Goal: Task Accomplishment & Management: Manage account settings

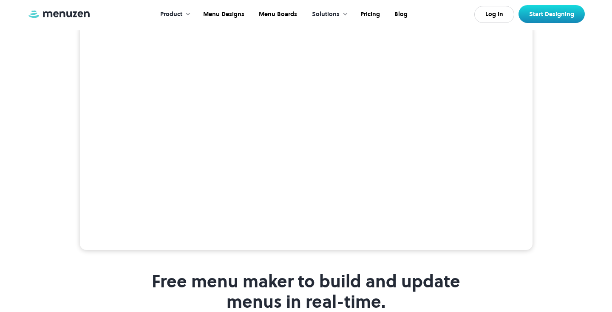
scroll to position [182, 0]
click at [367, 14] on link "Pricing" at bounding box center [369, 14] width 34 height 26
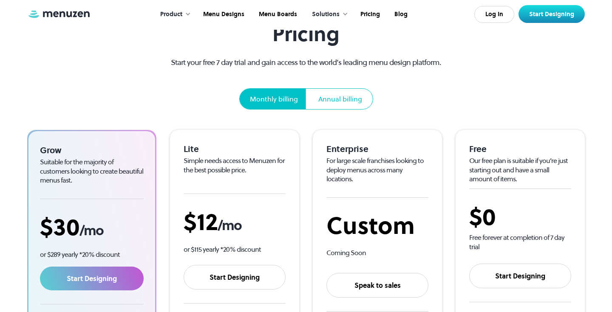
scroll to position [56, 0]
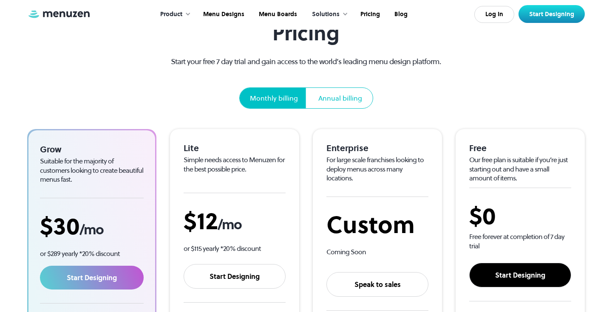
click at [525, 274] on link "Start Designing" at bounding box center [520, 275] width 102 height 25
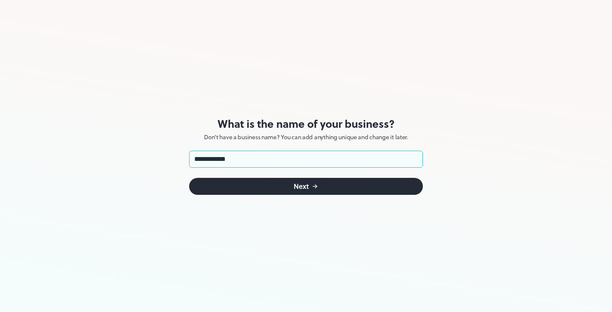
type input "**********"
click at [267, 184] on button "Next" at bounding box center [306, 186] width 234 height 17
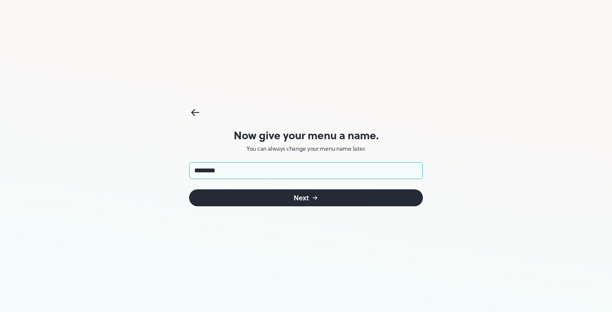
type input "*********"
click at [306, 198] on button "Next" at bounding box center [306, 198] width 234 height 17
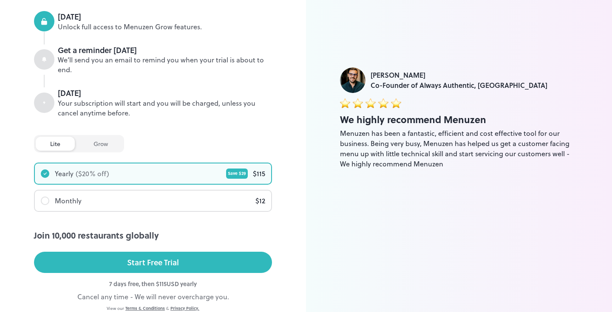
scroll to position [109, 0]
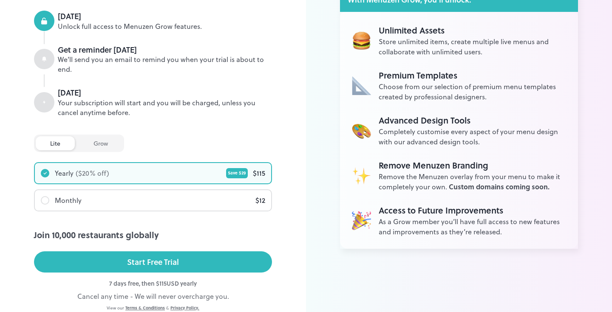
click at [184, 204] on div "Monthly $ 12" at bounding box center [153, 200] width 236 height 20
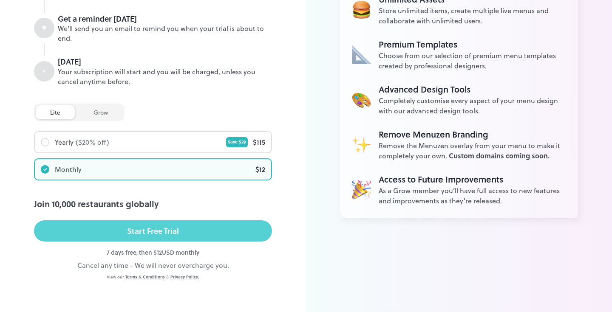
scroll to position [140, 0]
click at [189, 229] on button "Start Free Trial" at bounding box center [153, 231] width 238 height 21
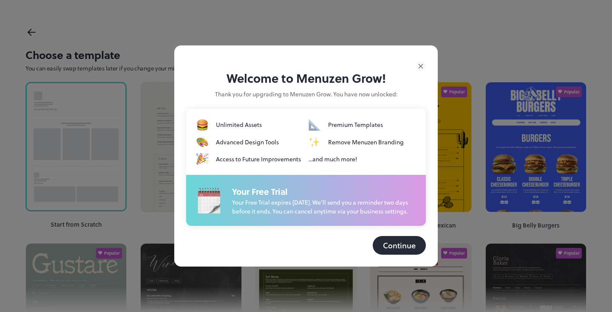
click at [403, 247] on button "Continue" at bounding box center [399, 245] width 53 height 19
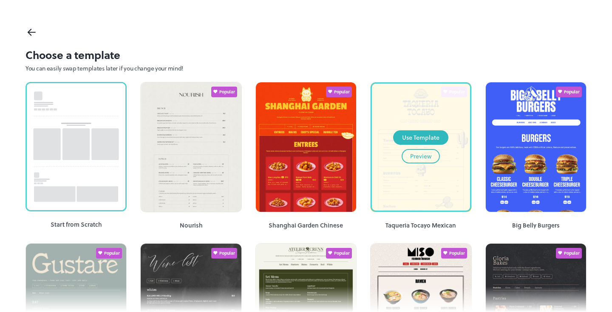
click at [440, 193] on div "Use Template Preview" at bounding box center [421, 147] width 98 height 127
click at [425, 156] on div "Preview" at bounding box center [420, 156] width 21 height 9
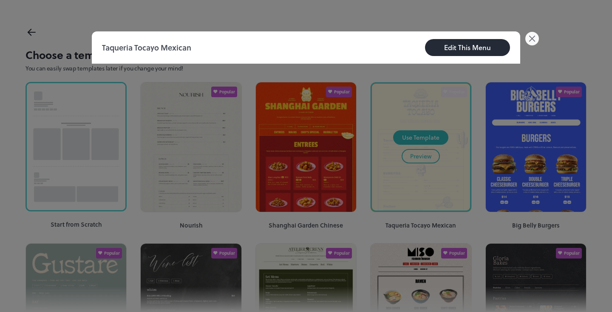
click at [461, 46] on div "Edit This Menu" at bounding box center [467, 47] width 47 height 10
click at [469, 51] on div "Edit This Menu" at bounding box center [467, 47] width 47 height 10
click at [535, 41] on icon at bounding box center [532, 38] width 5 height 5
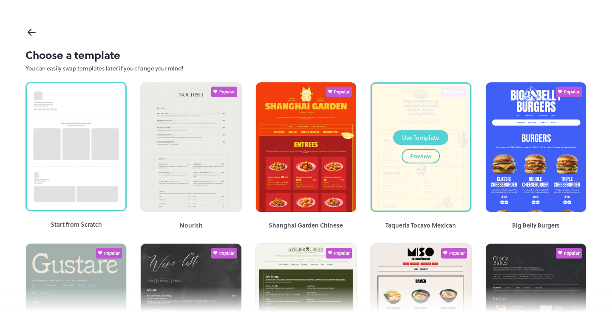
click at [438, 134] on div "Use Template" at bounding box center [420, 137] width 37 height 9
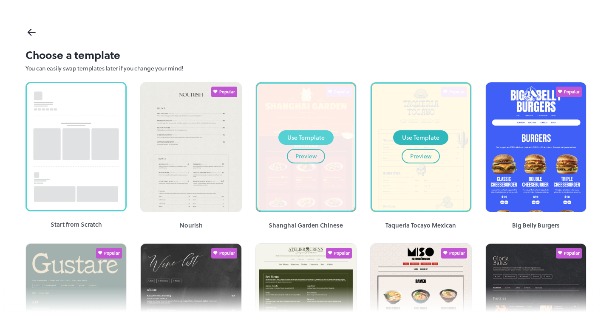
click at [311, 136] on div "Use Template" at bounding box center [305, 137] width 37 height 9
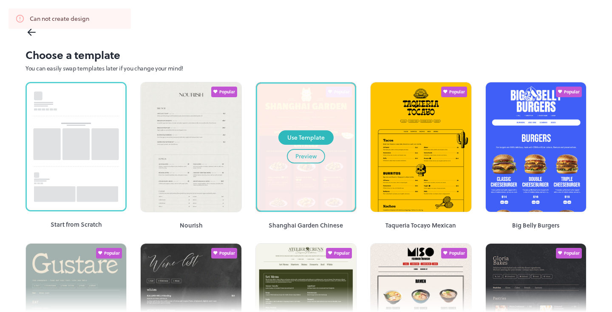
click at [29, 33] on icon at bounding box center [29, 33] width 3 height 3
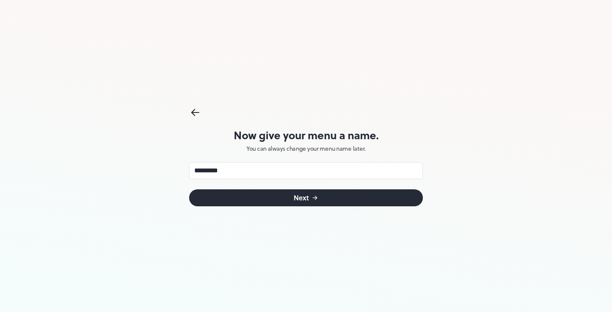
click at [276, 197] on button "Next" at bounding box center [306, 198] width 234 height 17
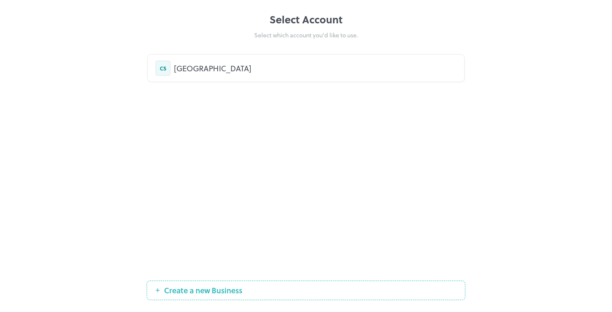
click at [204, 73] on div "[GEOGRAPHIC_DATA]" at bounding box center [315, 67] width 283 height 11
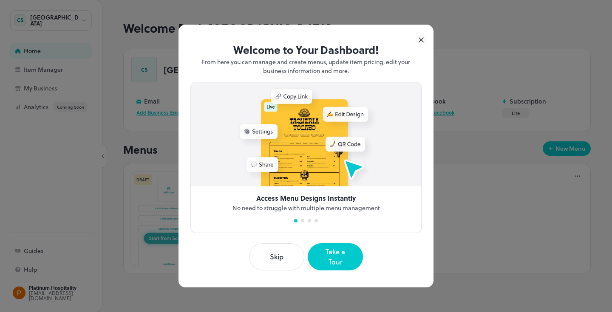
click at [277, 254] on button "Skip" at bounding box center [276, 257] width 55 height 27
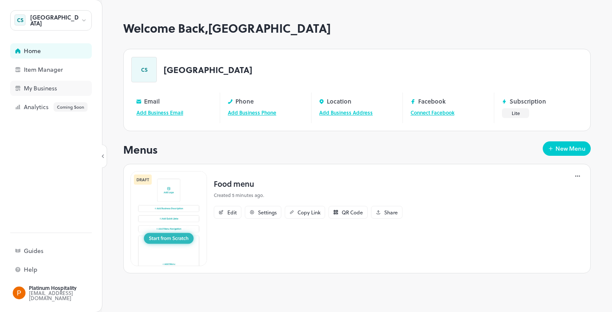
click at [39, 85] on div "My Business" at bounding box center [66, 88] width 85 height 6
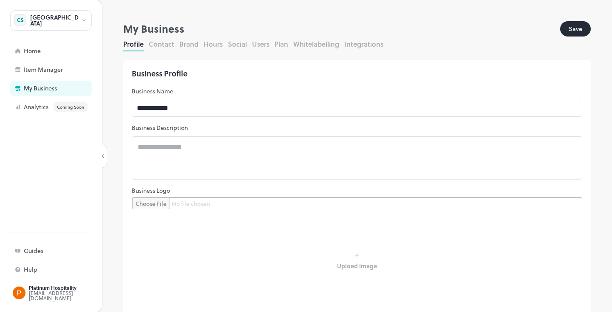
click at [577, 31] on button "Save" at bounding box center [575, 28] width 31 height 15
click at [26, 49] on div "Home" at bounding box center [66, 51] width 85 height 6
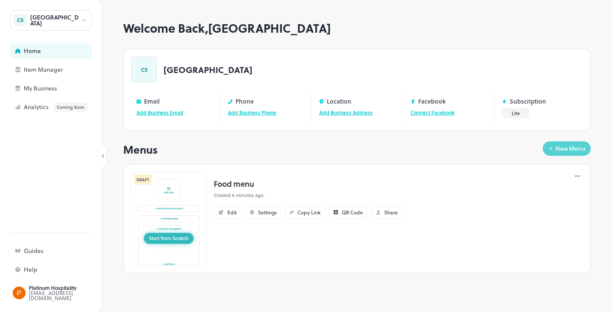
click at [565, 152] on div "New Menu" at bounding box center [570, 149] width 30 height 6
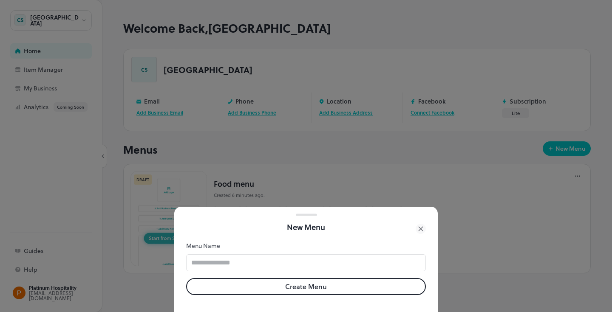
click at [392, 184] on div at bounding box center [306, 156] width 612 height 312
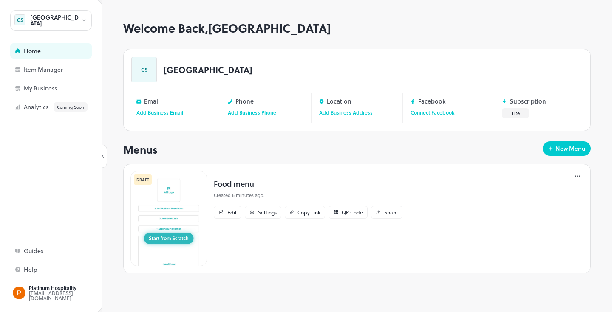
click at [169, 237] on img at bounding box center [168, 218] width 76 height 95
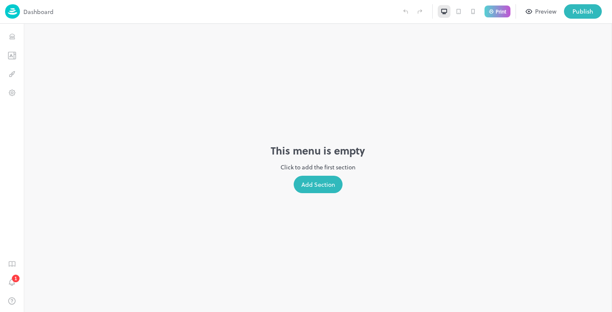
click at [326, 189] on div "Add Section" at bounding box center [318, 184] width 49 height 17
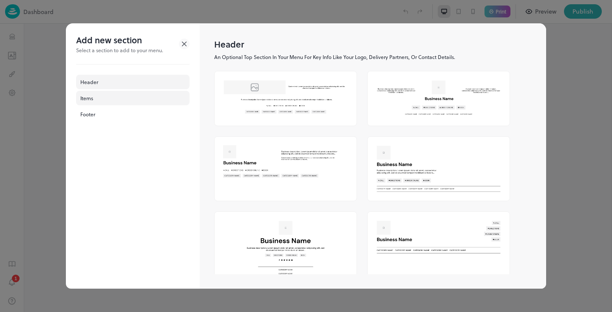
click at [94, 96] on div "Items" at bounding box center [132, 98] width 113 height 14
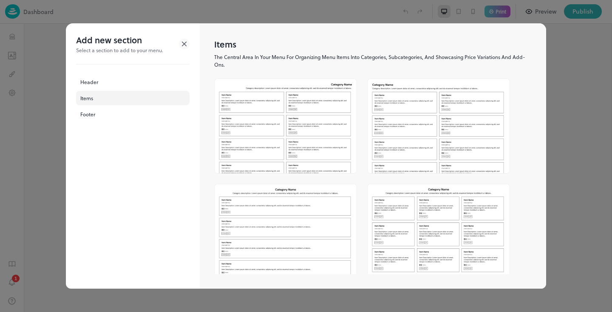
click at [288, 142] on img at bounding box center [286, 126] width 142 height 94
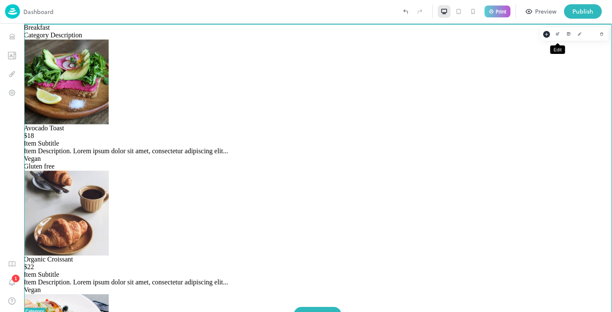
click at [559, 38] on button "Edit" at bounding box center [557, 33] width 11 height 11
click at [559, 38] on div at bounding box center [574, 34] width 69 height 14
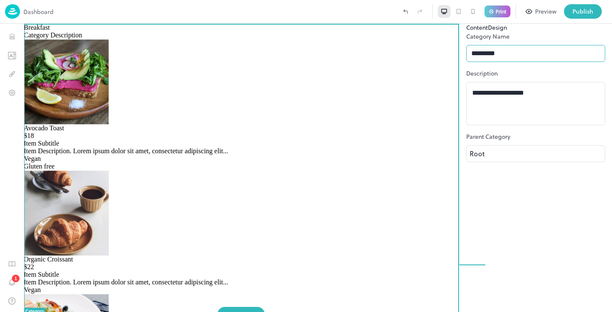
click at [496, 62] on input "*********" at bounding box center [535, 53] width 139 height 17
type input "*"
drag, startPoint x: 546, startPoint y: 113, endPoint x: 456, endPoint y: 89, distance: 93.2
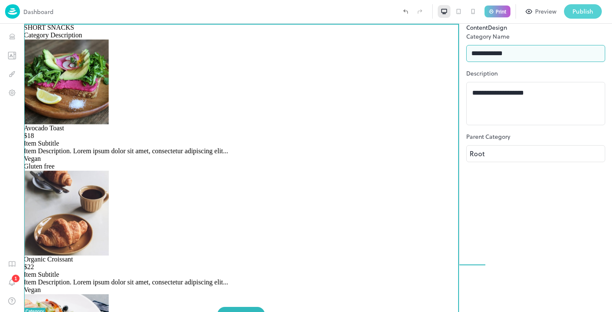
type input "**********"
click at [586, 11] on div "Publish" at bounding box center [582, 11] width 21 height 9
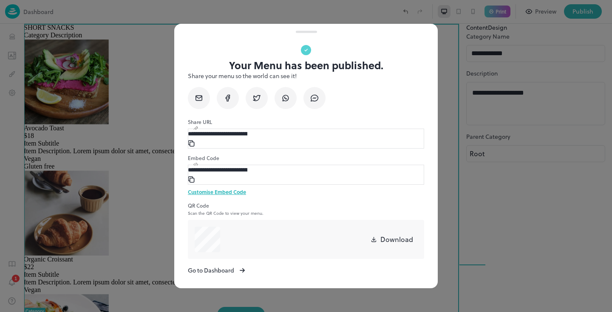
click at [238, 138] on input "**********" at bounding box center [217, 134] width 59 height 9
click at [148, 71] on div at bounding box center [306, 156] width 612 height 312
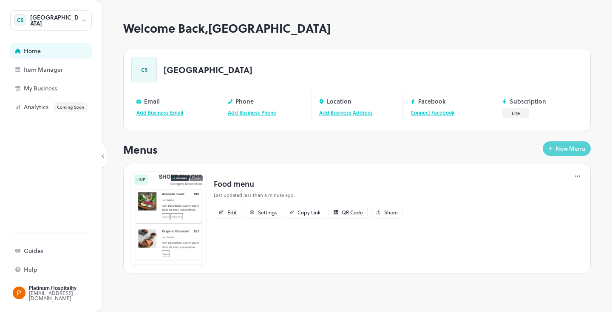
click at [560, 150] on div "New Menu" at bounding box center [570, 149] width 30 height 6
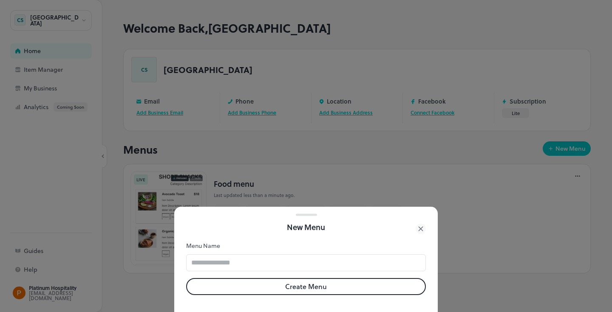
click at [297, 287] on button "Create Menu" at bounding box center [306, 286] width 240 height 17
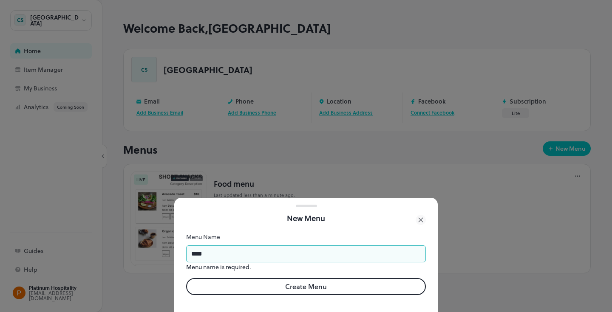
type input "****"
drag, startPoint x: 272, startPoint y: 260, endPoint x: 278, endPoint y: 287, distance: 27.8
click at [278, 287] on button "Create Menu" at bounding box center [306, 286] width 240 height 17
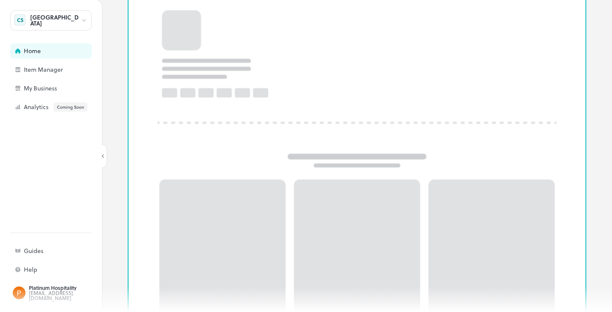
scroll to position [101, 0]
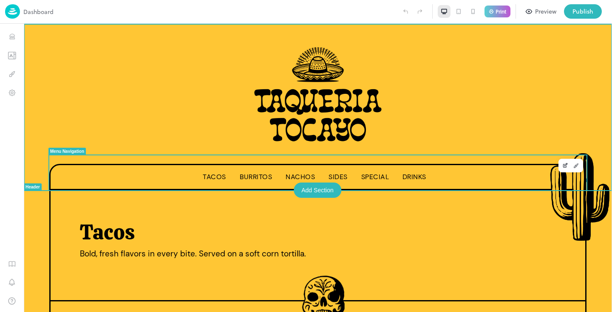
click at [219, 180] on span "Tacos" at bounding box center [214, 177] width 23 height 9
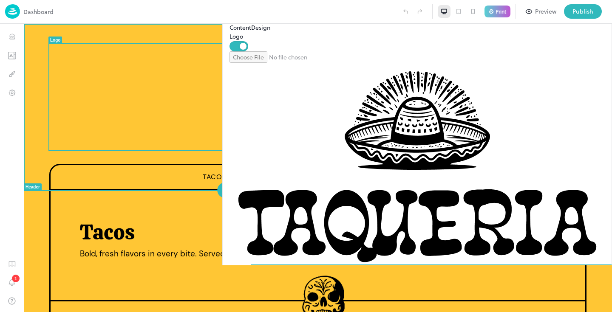
click at [252, 98] on img at bounding box center [317, 97] width 133 height 106
click at [251, 59] on img at bounding box center [317, 97] width 133 height 106
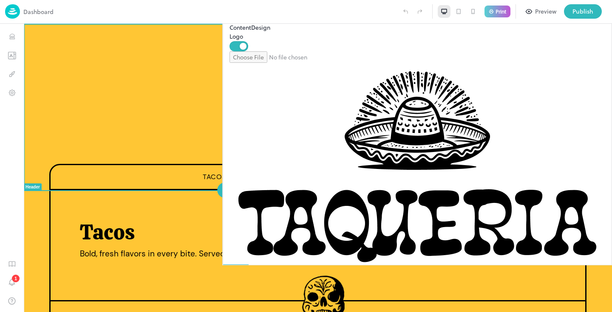
click at [446, 91] on div "Tacos Burritos Nachos Sides Special Drinks" at bounding box center [318, 107] width 588 height 167
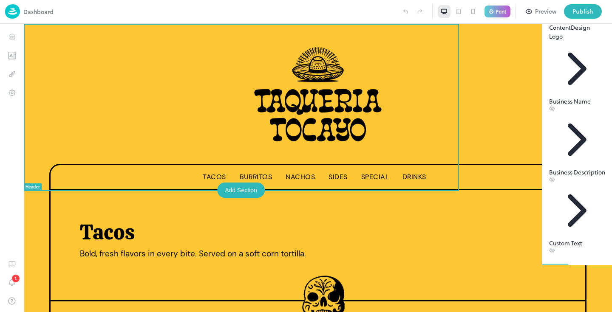
click at [549, 41] on div "Logo" at bounding box center [577, 36] width 56 height 9
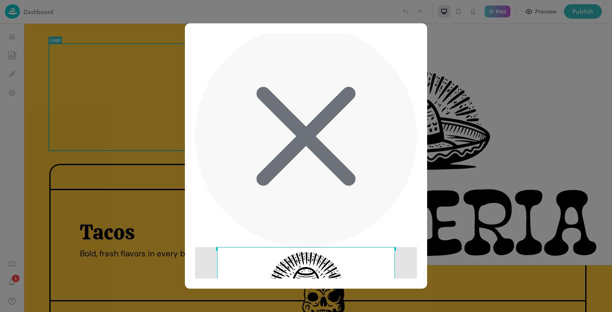
scroll to position [20, 0]
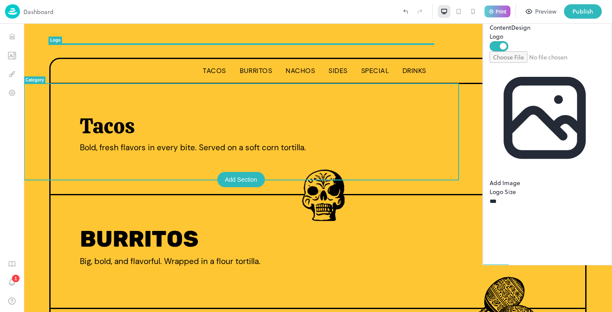
scroll to position [0, 0]
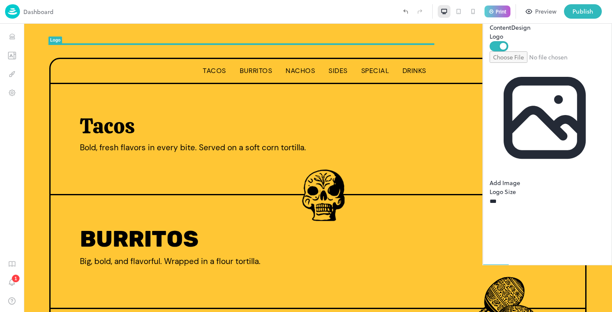
click at [544, 63] on input "file" at bounding box center [548, 56] width 116 height 11
type input "**********"
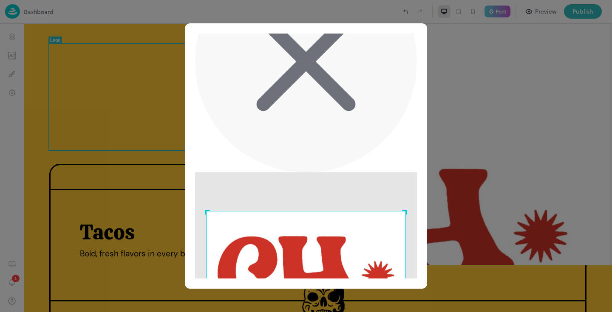
scroll to position [105, 0]
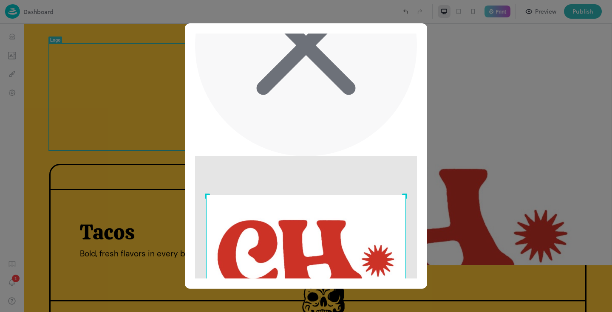
scroll to position [111, 0]
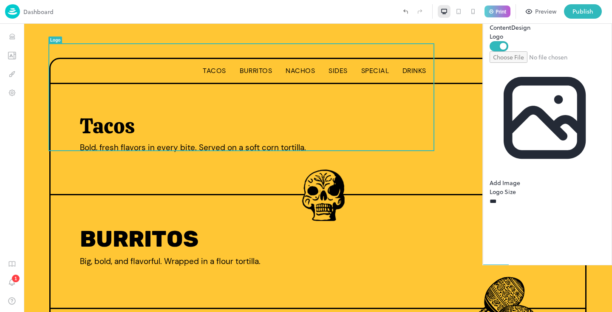
click at [538, 63] on input "file" at bounding box center [548, 56] width 116 height 11
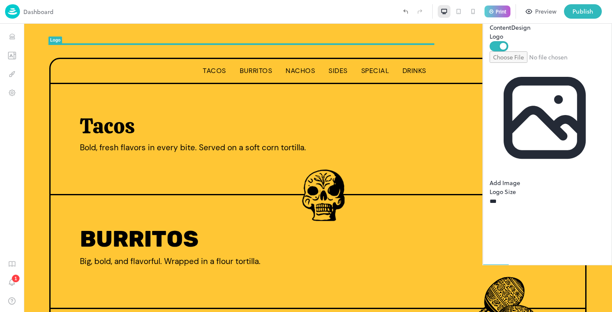
type input "**********"
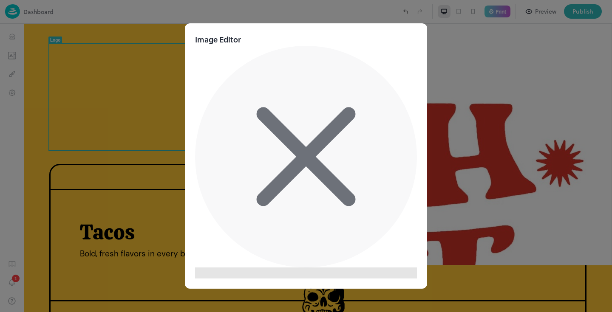
click at [403, 54] on icon at bounding box center [306, 157] width 222 height 222
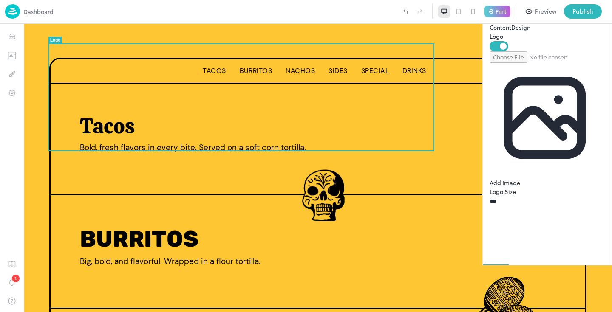
click at [543, 63] on input "file" at bounding box center [548, 56] width 116 height 11
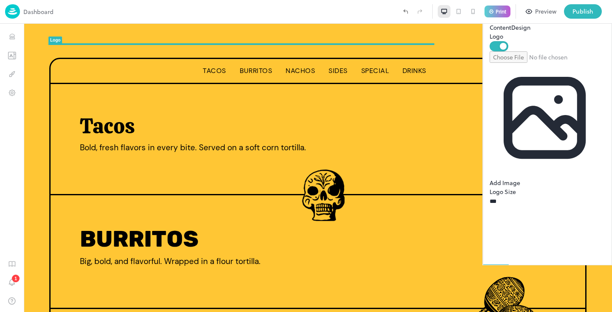
type input "**********"
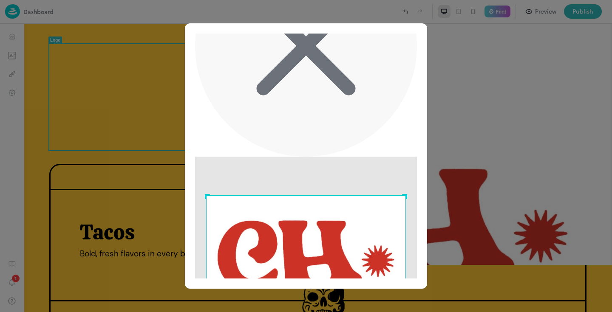
click at [473, 250] on div at bounding box center [306, 156] width 612 height 312
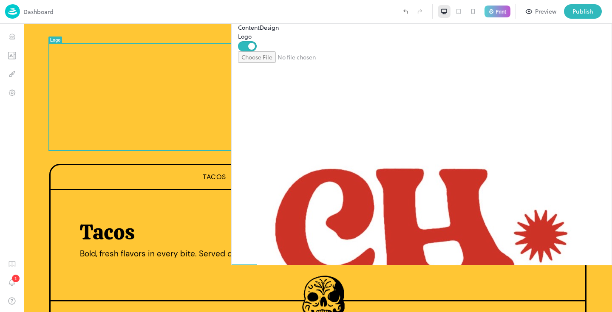
click at [279, 32] on button "Design" at bounding box center [269, 27] width 19 height 9
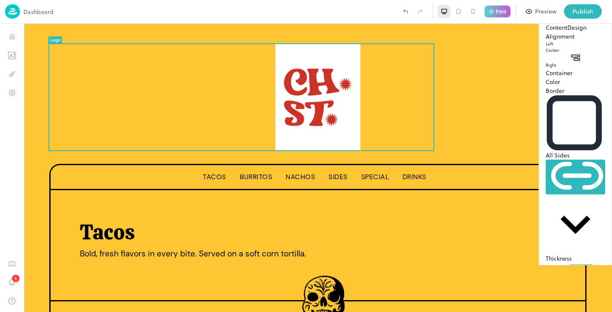
scroll to position [0, 0]
type input "*"
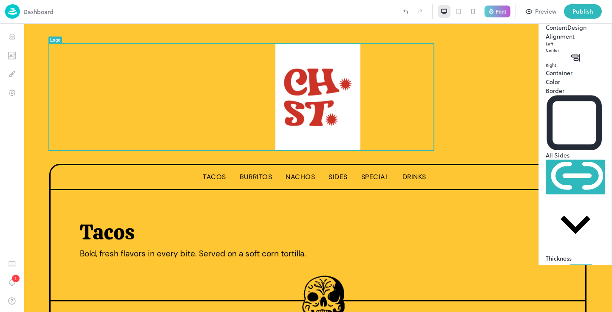
type input "*"
type input "**"
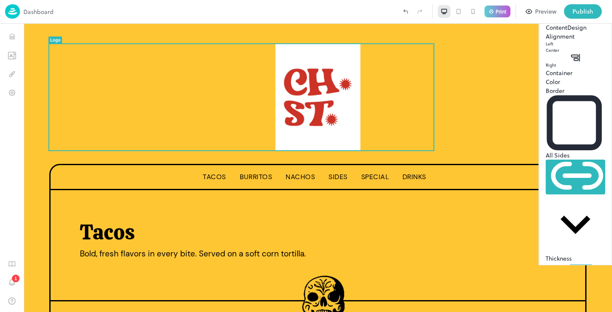
type input "**"
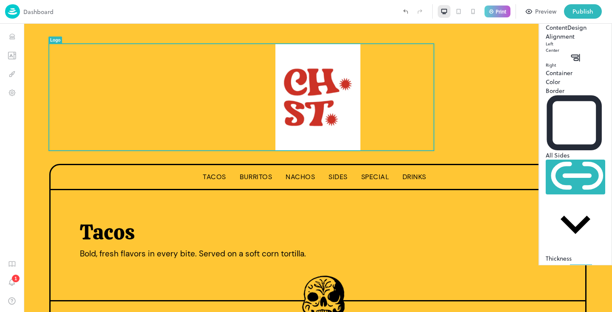
type input "**"
drag, startPoint x: 475, startPoint y: 169, endPoint x: 575, endPoint y: 169, distance: 99.4
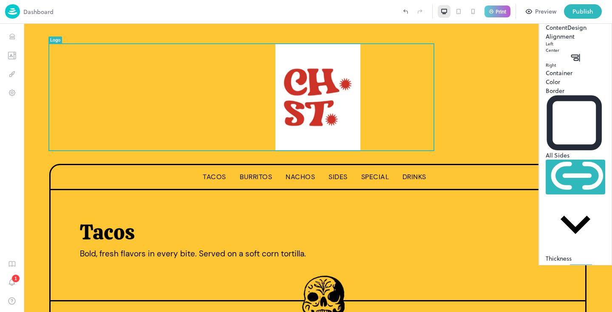
click at [546, 263] on span at bounding box center [546, 263] width 0 height 0
type input "**"
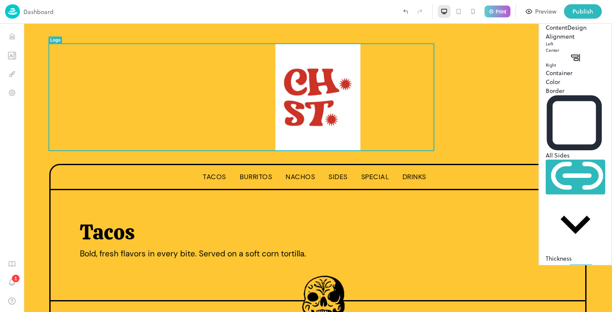
type input "**"
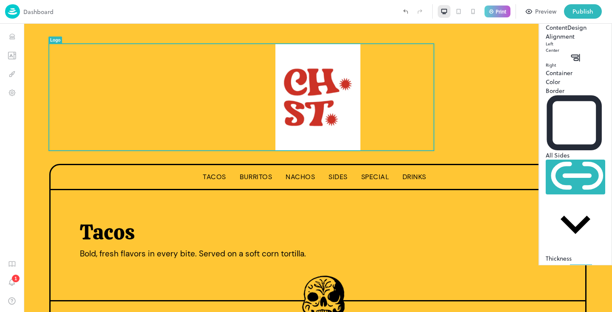
type input "**"
type input "*"
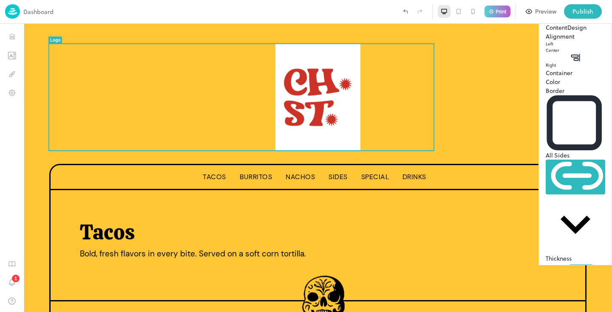
drag, startPoint x: 596, startPoint y: 193, endPoint x: 438, endPoint y: 170, distance: 159.7
type input "**"
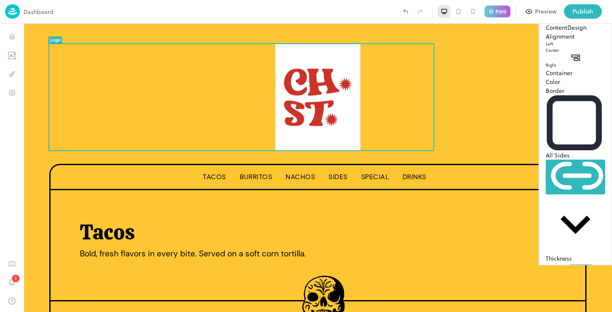
type input "**"
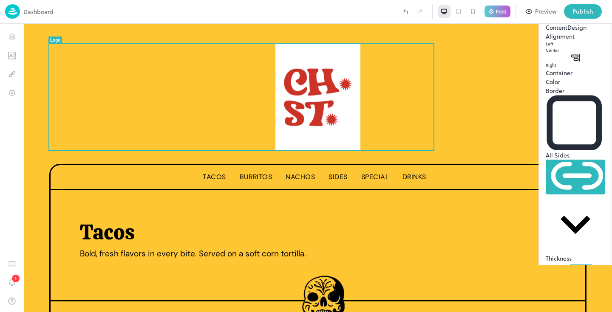
type input "**"
type input "*"
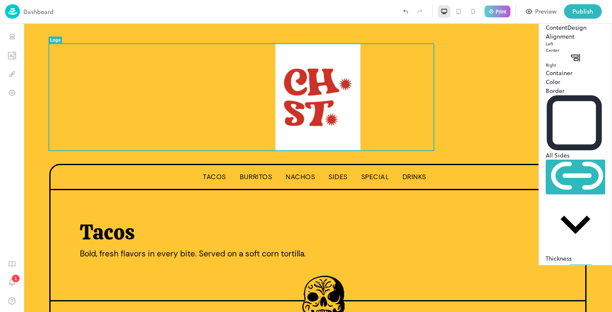
drag, startPoint x: 602, startPoint y: 224, endPoint x: 445, endPoint y: 204, distance: 158.2
type input "*"
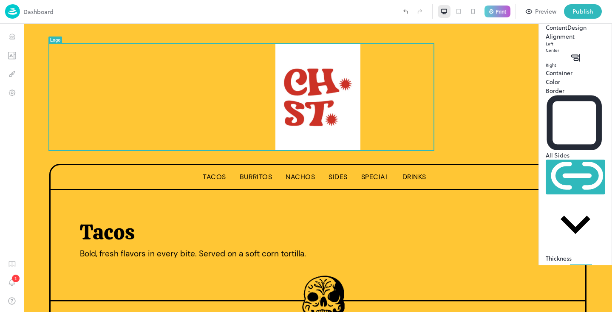
type input "*"
type input "**"
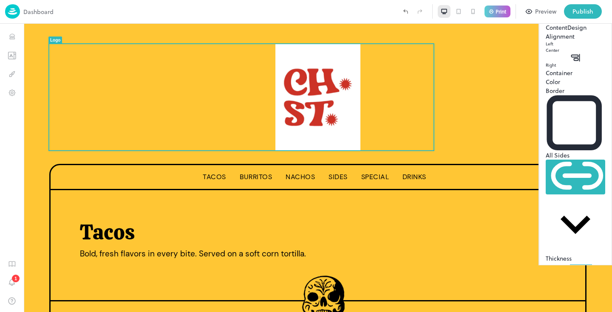
type input "**"
type input "***"
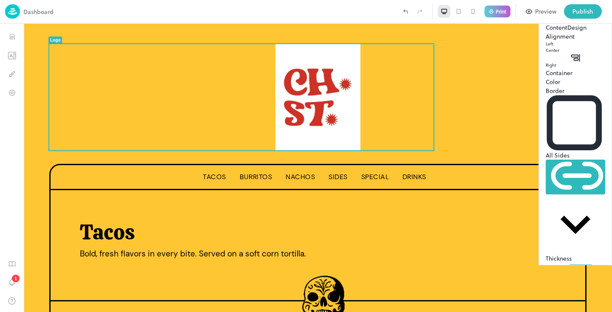
drag, startPoint x: 476, startPoint y: 198, endPoint x: 608, endPoint y: 199, distance: 132.2
click at [608, 199] on div "Logo Content Design Alignment Left Center Right Container Color Border All Side…" at bounding box center [575, 133] width 73 height 266
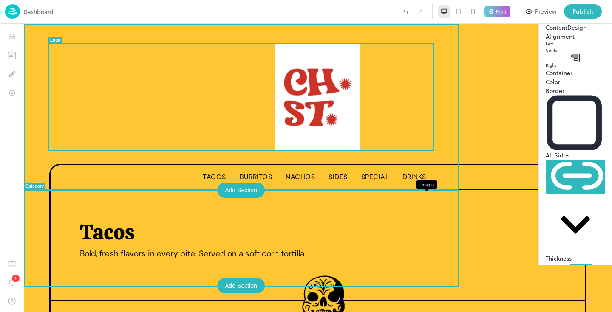
click at [577, 202] on icon "Design" at bounding box center [580, 201] width 6 height 6
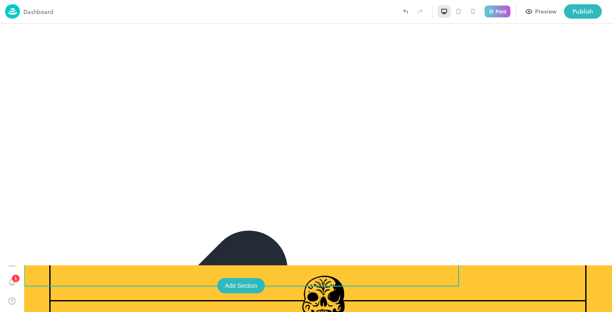
click at [550, 226] on img at bounding box center [579, 197] width 59 height 88
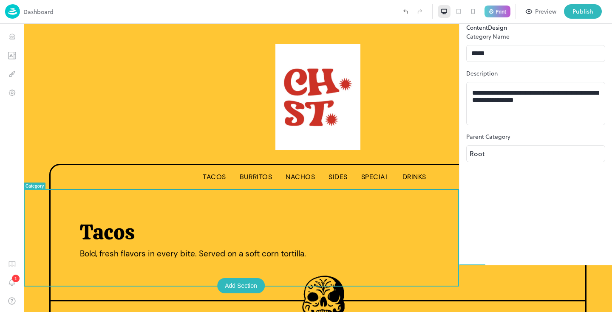
click at [550, 221] on img at bounding box center [579, 197] width 59 height 88
click at [385, 240] on div "Tacos Bold, fresh flavors in every bite. Served on a soft corn tortilla." at bounding box center [320, 245] width 481 height 51
click at [92, 237] on p "Tacos" at bounding box center [320, 233] width 481 height 26
click at [96, 225] on p "Tacos" at bounding box center [320, 233] width 481 height 26
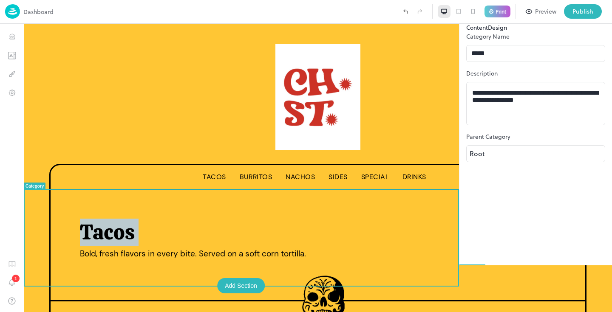
click at [96, 225] on p "Tacos" at bounding box center [320, 233] width 481 height 26
click at [106, 224] on p "Tacos" at bounding box center [320, 233] width 481 height 26
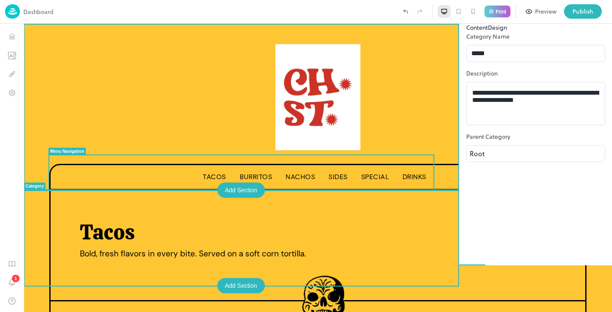
click at [286, 178] on span "Nachos" at bounding box center [300, 177] width 29 height 9
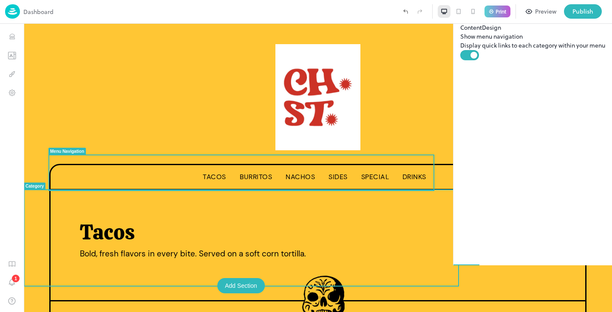
click at [536, 209] on div at bounding box center [574, 200] width 76 height 20
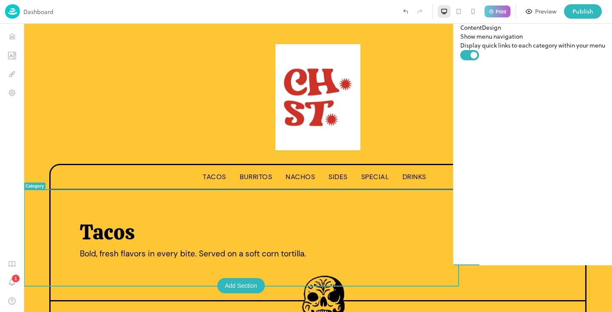
click at [430, 230] on div "Tacos Bold, fresh flavors in every bite. Served on a soft corn tortilla." at bounding box center [317, 245] width 537 height 111
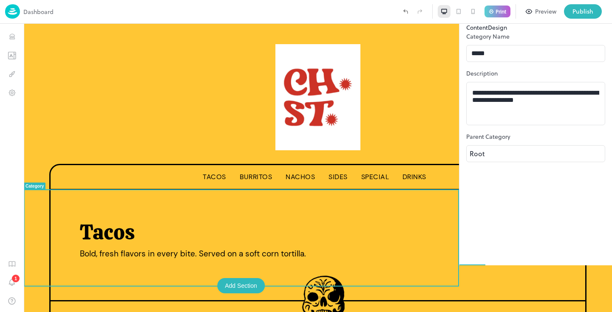
click at [416, 235] on div "Tacos Bold, fresh flavors in every bite. Served on a soft corn tortilla." at bounding box center [317, 245] width 537 height 111
click at [507, 32] on button "Design" at bounding box center [497, 27] width 19 height 9
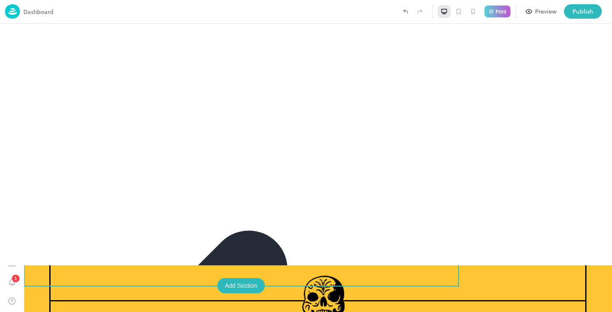
scroll to position [0, 0]
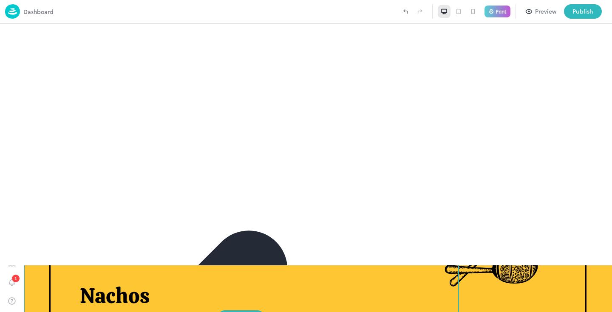
scroll to position [166, 0]
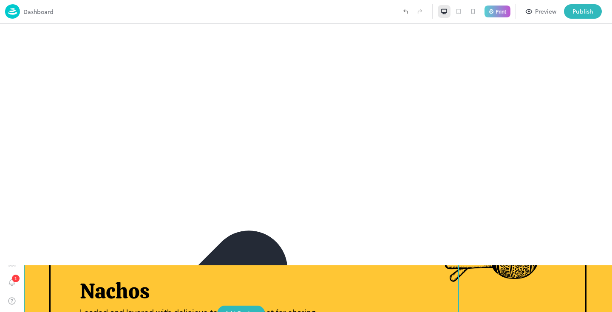
click at [374, 217] on div at bounding box center [241, 217] width 435 height 1
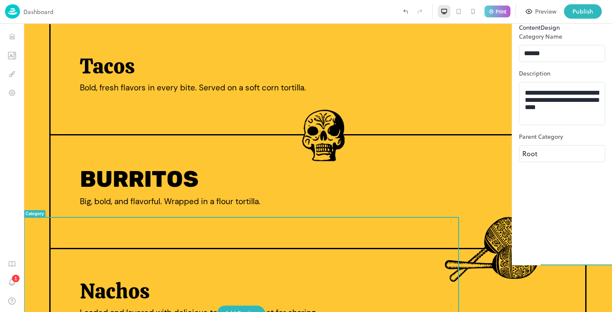
click at [436, 236] on img at bounding box center [489, 258] width 107 height 93
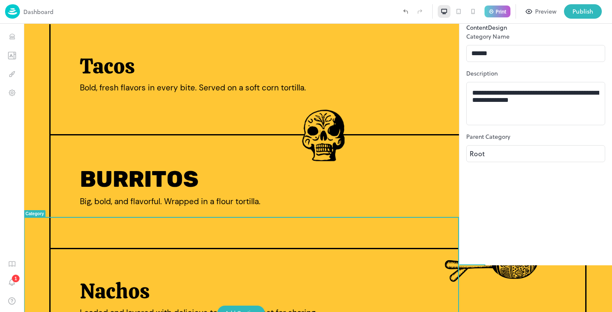
click at [507, 32] on button "Design" at bounding box center [497, 27] width 19 height 9
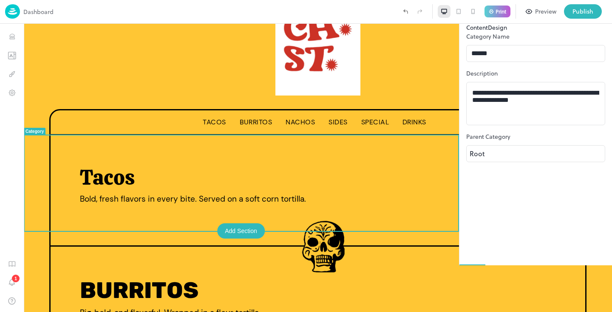
scroll to position [56, 0]
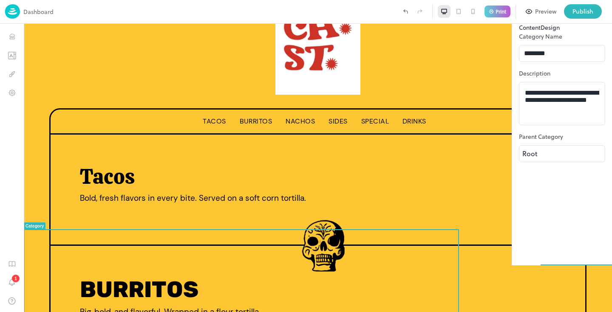
click at [302, 221] on img at bounding box center [323, 246] width 43 height 51
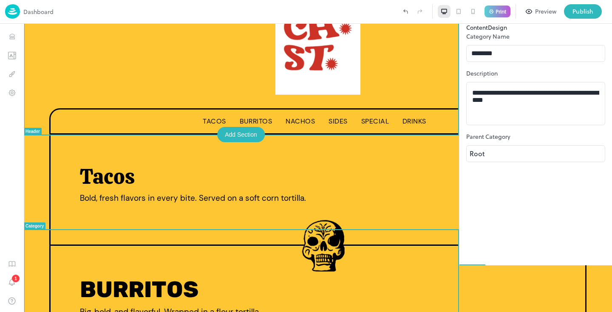
click at [450, 95] on div "Tacos Burritos Nachos Sides Special Drinks" at bounding box center [318, 51] width 588 height 167
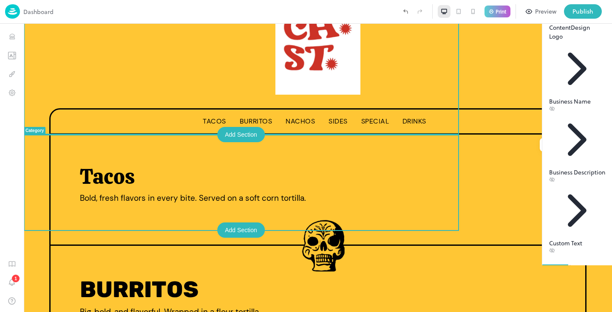
click at [536, 153] on div at bounding box center [574, 145] width 76 height 20
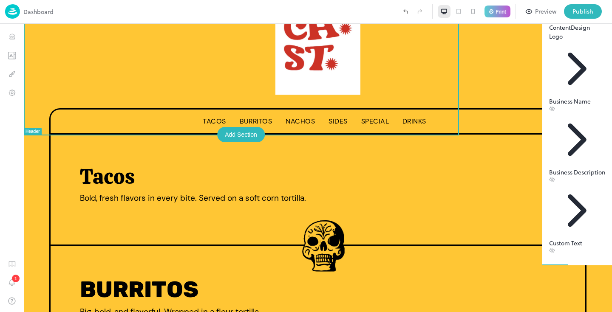
click at [571, 32] on button "Design" at bounding box center [580, 27] width 19 height 9
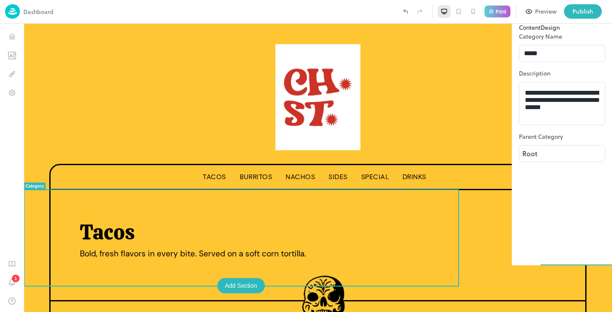
click at [45, 239] on div "Tacos Bold, fresh flavors in every bite. Served on a soft corn tortilla." at bounding box center [318, 245] width 588 height 111
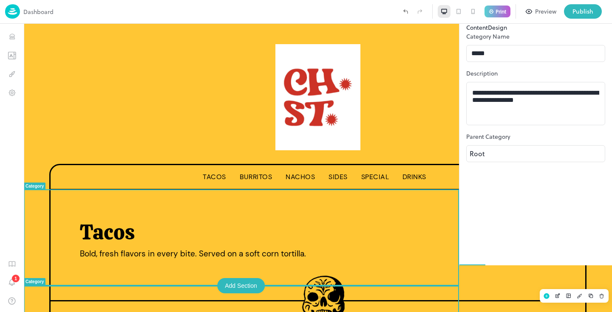
click at [302, 276] on img at bounding box center [323, 301] width 43 height 51
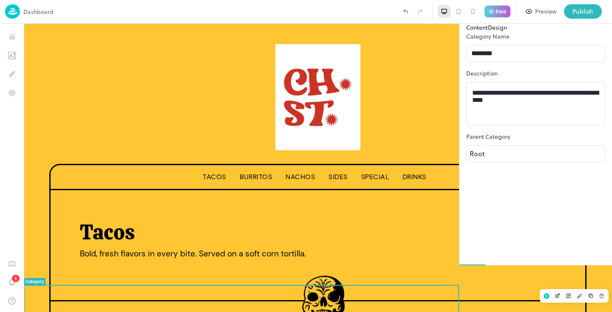
click at [302, 276] on img at bounding box center [323, 301] width 43 height 51
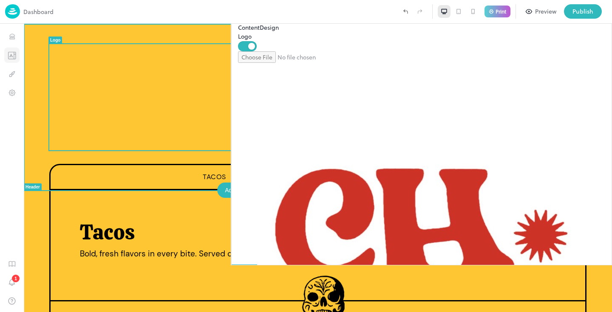
drag, startPoint x: 1, startPoint y: 29, endPoint x: 12, endPoint y: 55, distance: 28.4
click at [12, 55] on icon "Templates" at bounding box center [11, 55] width 3 height 3
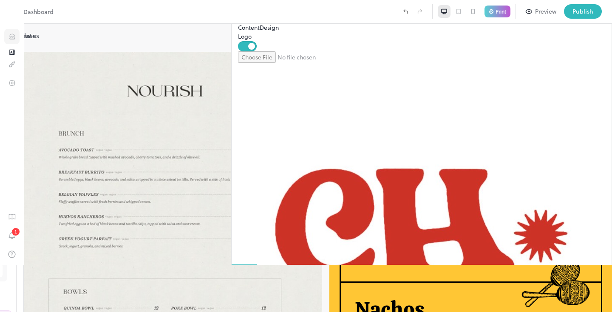
click at [11, 33] on icon "Items" at bounding box center [12, 37] width 8 height 8
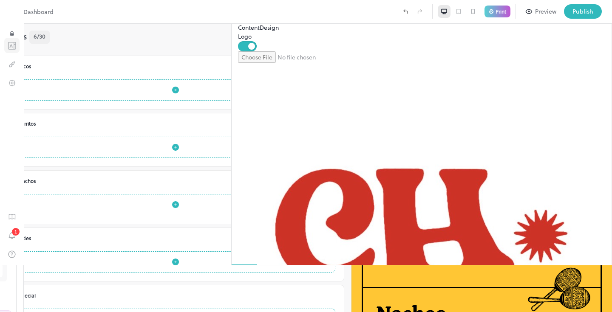
click at [12, 48] on button "Templates" at bounding box center [11, 45] width 15 height 15
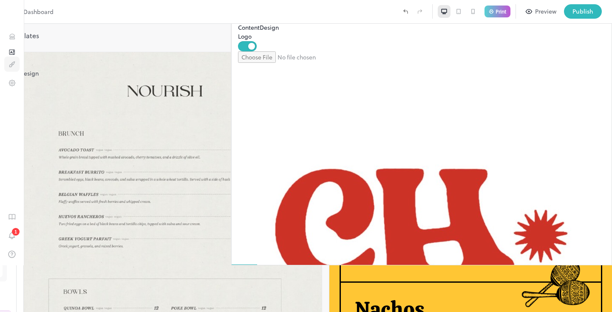
click at [15, 68] on icon "Design" at bounding box center [12, 64] width 8 height 8
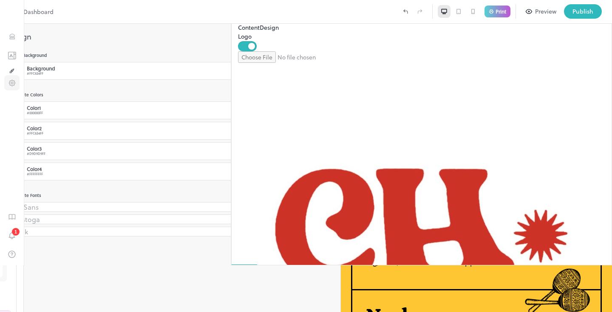
click at [14, 86] on icon "Settings" at bounding box center [12, 83] width 6 height 6
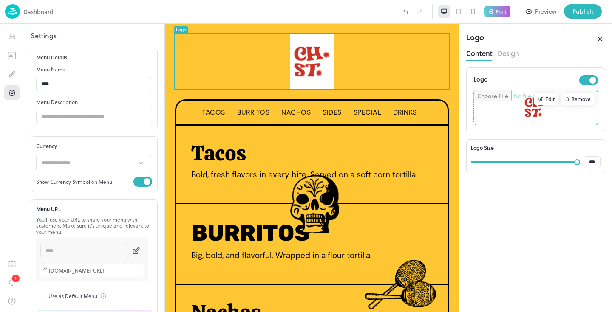
click at [51, 13] on p "Dashboard" at bounding box center [38, 11] width 30 height 9
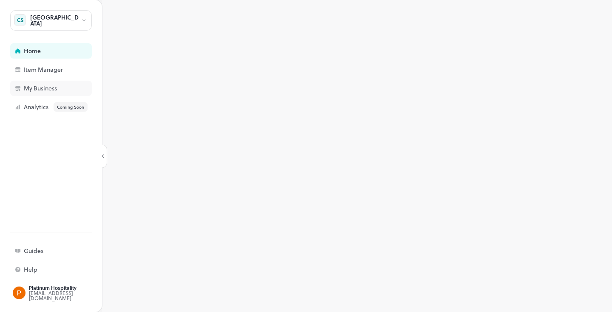
click at [39, 91] on div "My Business" at bounding box center [66, 88] width 85 height 6
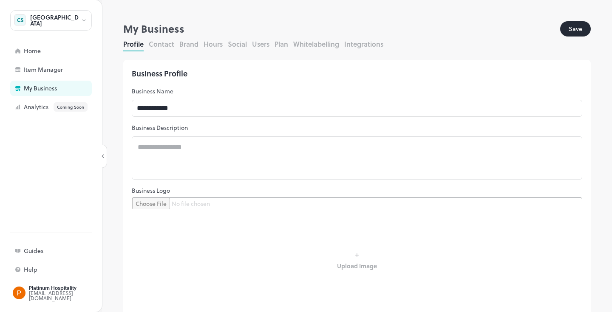
click at [276, 44] on button "Plan" at bounding box center [282, 44] width 14 height 10
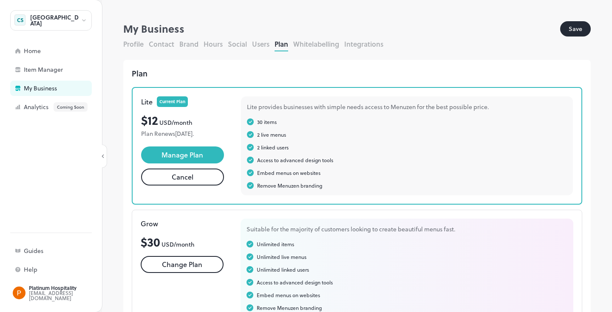
click at [190, 186] on button "Cancel" at bounding box center [182, 177] width 83 height 17
